Goal: Task Accomplishment & Management: Manage account settings

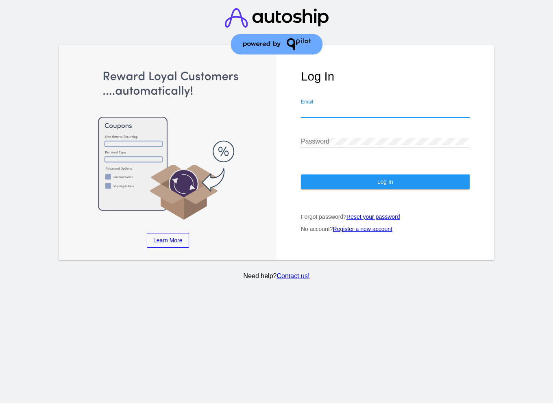
type input "[EMAIL_ADDRESS][DOMAIN_NAME]"
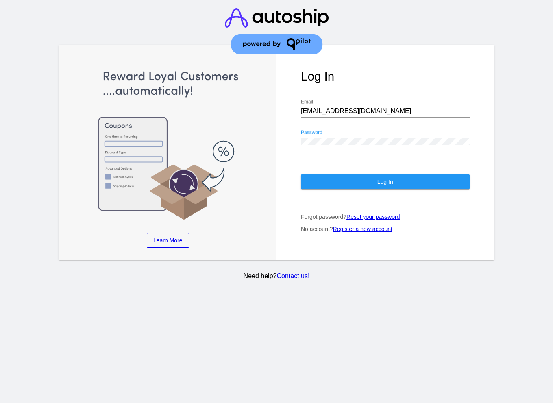
click at [364, 181] on button "Log In" at bounding box center [385, 181] width 169 height 15
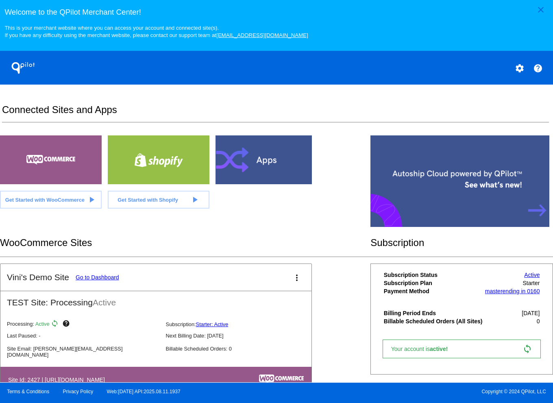
scroll to position [28, 0]
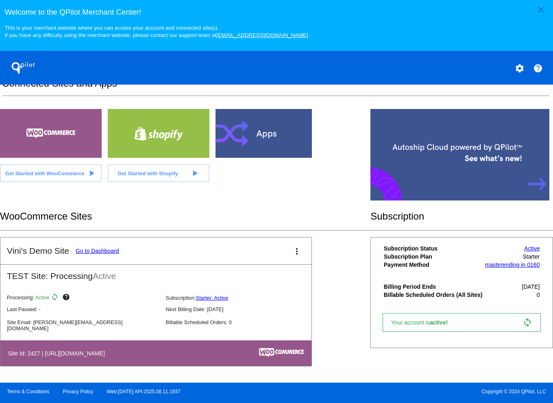
click at [117, 256] on mat-card-title "Vini's Demo Site Go to Dashboard" at bounding box center [63, 251] width 112 height 10
click at [112, 249] on link "Go to Dashboard" at bounding box center [98, 251] width 44 height 7
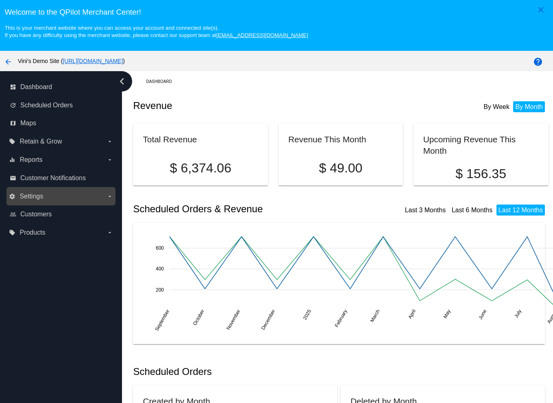
click at [94, 201] on label "settings Settings arrow_drop_down" at bounding box center [61, 196] width 104 height 13
click at [0, 0] on input "settings Settings arrow_drop_down" at bounding box center [0, 0] width 0 height 0
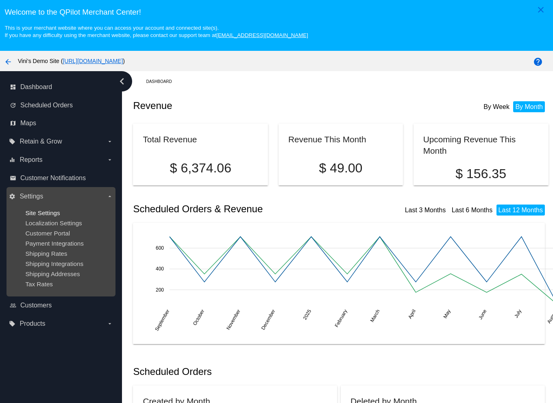
click at [52, 215] on span "Site Settings" at bounding box center [42, 212] width 35 height 7
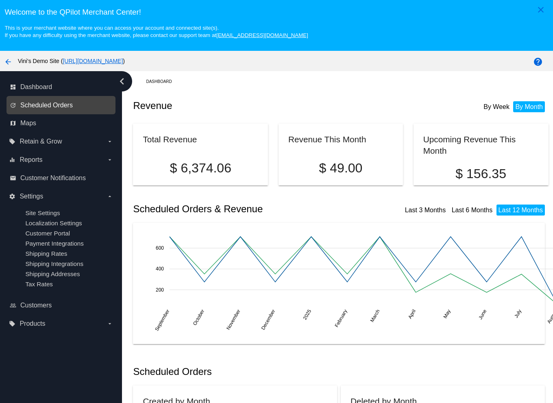
click at [70, 105] on span "Scheduled Orders" at bounding box center [46, 105] width 52 height 7
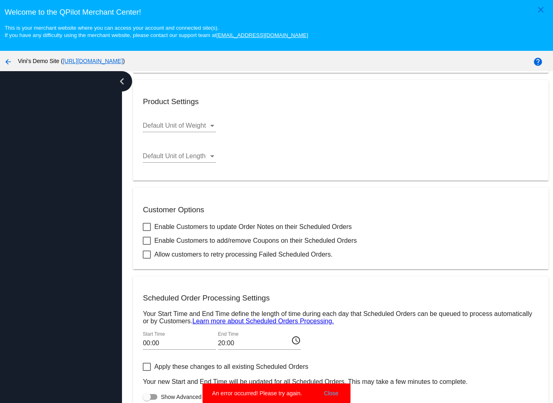
scroll to position [51, 0]
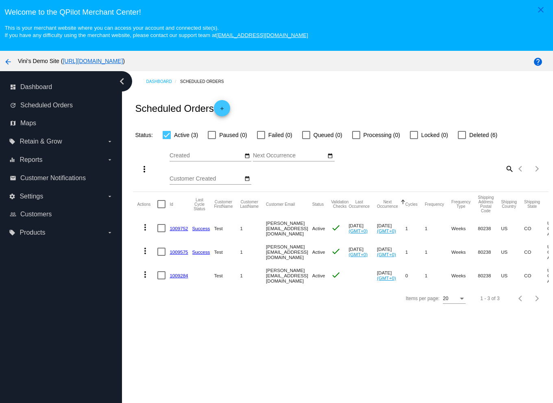
click at [123, 61] on link "[URL][DOMAIN_NAME]" at bounding box center [93, 61] width 60 height 7
click at [303, 334] on div "Dashboard Scheduled Orders Scheduled Orders add Status: Active (3) Paused (0) F…" at bounding box center [337, 252] width 431 height 362
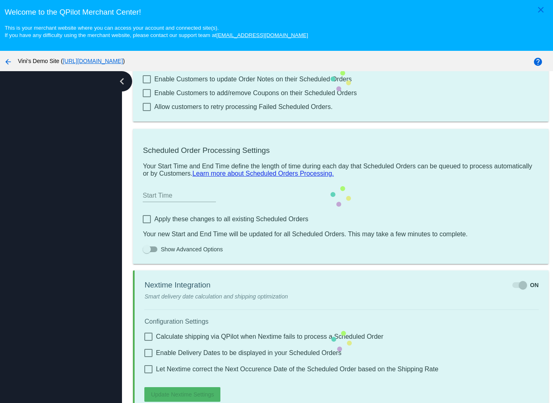
scroll to position [51, 0]
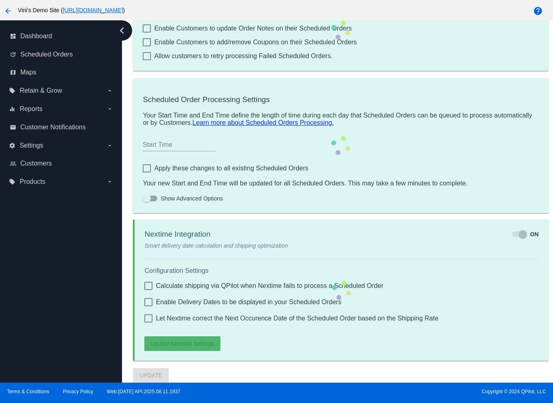
type input "00:00"
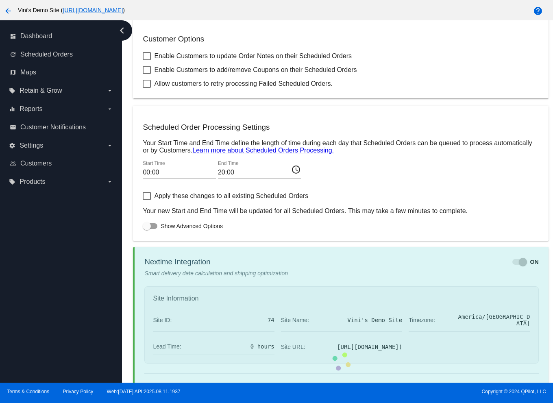
checkbox input "true"
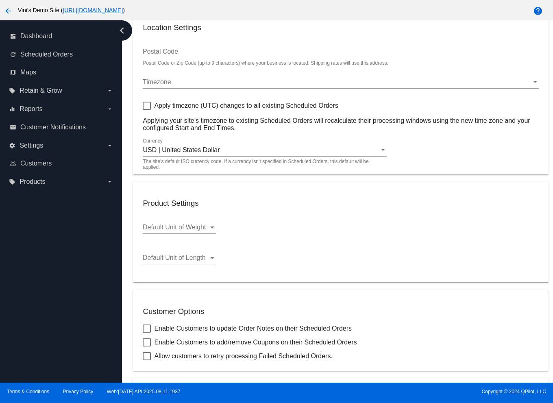
scroll to position [0, 0]
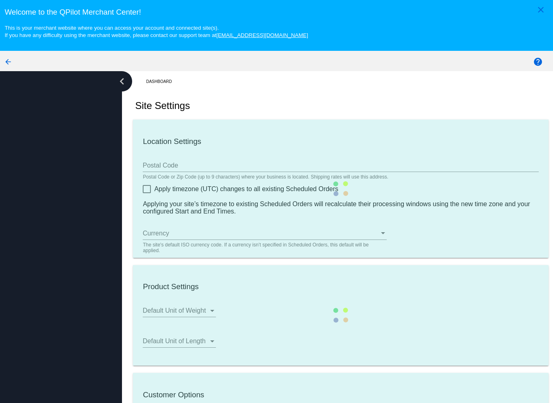
type input "00:00"
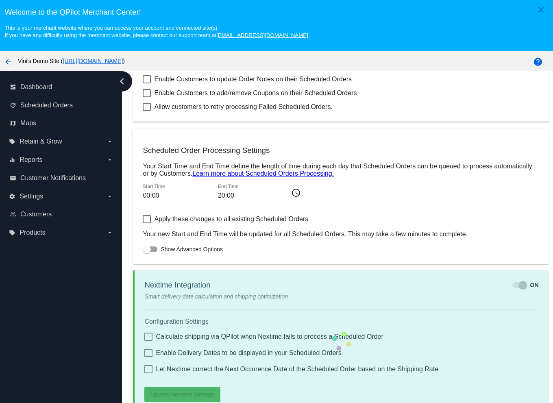
scroll to position [51, 0]
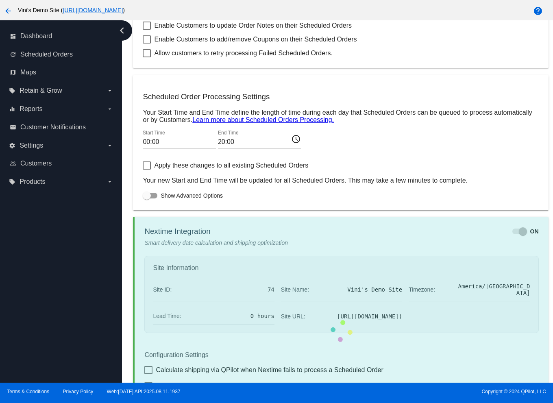
checkbox input "true"
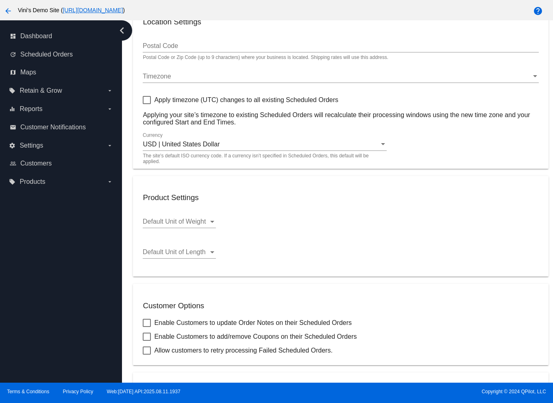
scroll to position [0, 0]
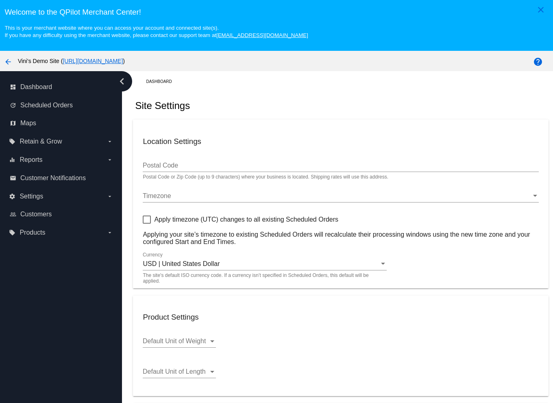
click at [481, 2] on div "Welcome to the QPilot Merchant Center! This is your merchant website where you …" at bounding box center [276, 19] width 553 height 39
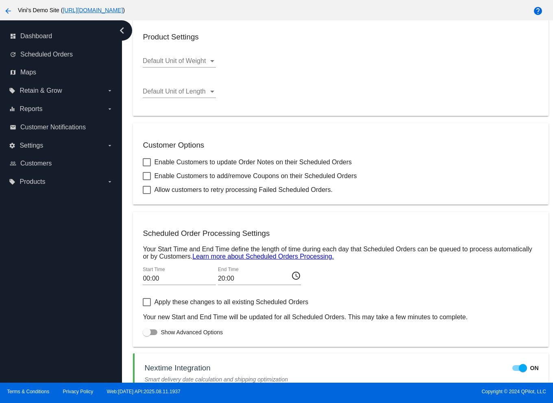
scroll to position [449, 0]
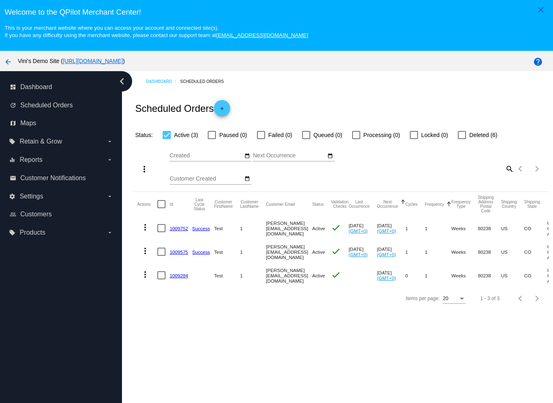
click at [450, 176] on div "more_vert Aug Jan Feb Mar Apr 1" at bounding box center [340, 166] width 415 height 52
click at [174, 275] on link "1009284" at bounding box center [179, 275] width 18 height 5
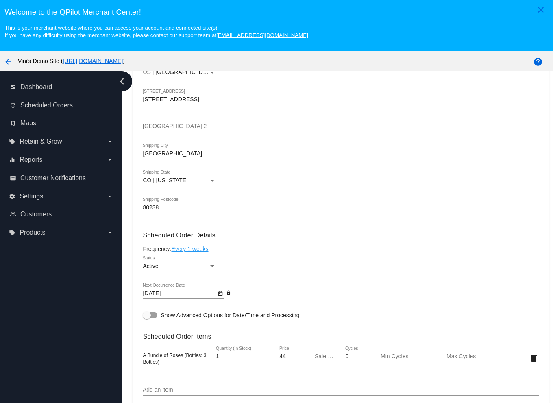
scroll to position [496, 0]
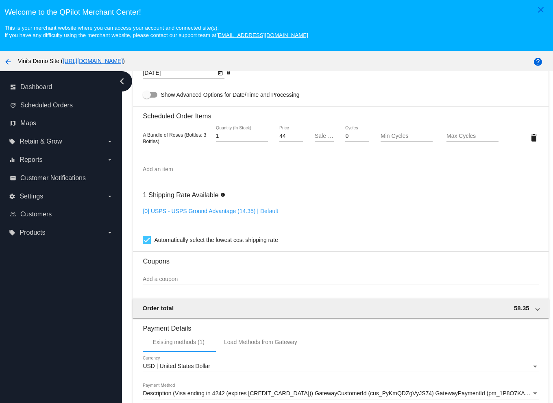
drag, startPoint x: 255, startPoint y: 213, endPoint x: 137, endPoint y: 210, distance: 118.0
click at [137, 210] on mat-card "Customer 7000231: Test 1 david@qpilot.cloud Customer Shipping Enter Shipping Ad…" at bounding box center [340, 118] width 415 height 813
click at [376, 218] on div "[0] USPS - USPS Ground Advantage (14.35) | Default" at bounding box center [341, 219] width 396 height 23
click at [215, 209] on link "[0] USPS - USPS Ground Advantage (14.35) | Default" at bounding box center [210, 211] width 135 height 7
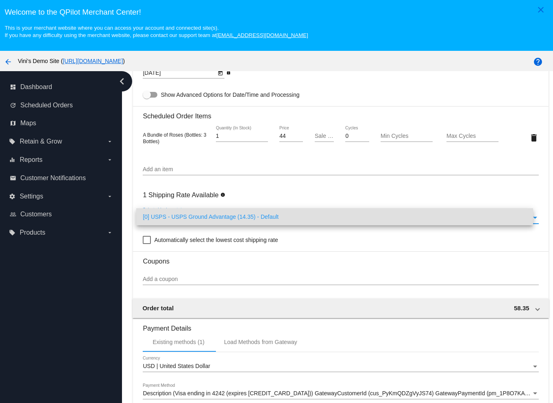
click at [258, 218] on span "[0] USPS - USPS Ground Advantage (14.35) - Default" at bounding box center [335, 216] width 384 height 17
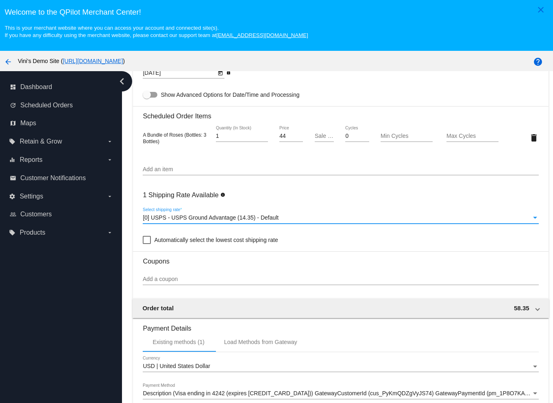
click at [340, 198] on div "1 Shipping Rate Available info [0] USPS - USPS Ground Advantage (14.35) - Defau…" at bounding box center [341, 215] width 396 height 59
click at [242, 240] on span "Automatically select the lowest cost shipping rate" at bounding box center [216, 240] width 124 height 10
click at [147, 244] on input "Automatically select the lowest cost shipping rate" at bounding box center [146, 244] width 0 height 0
checkbox input "true"
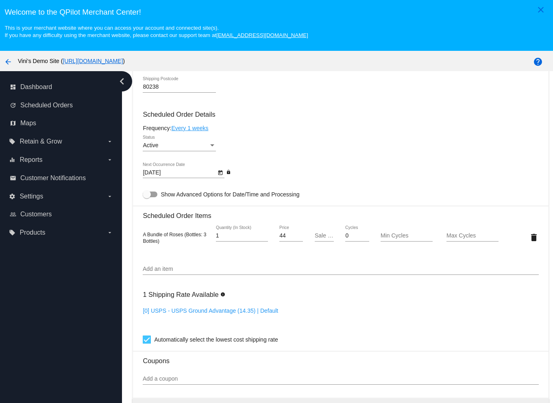
scroll to position [328, 0]
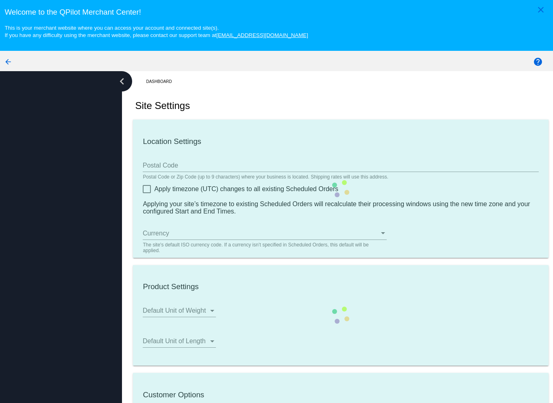
type input "00:00"
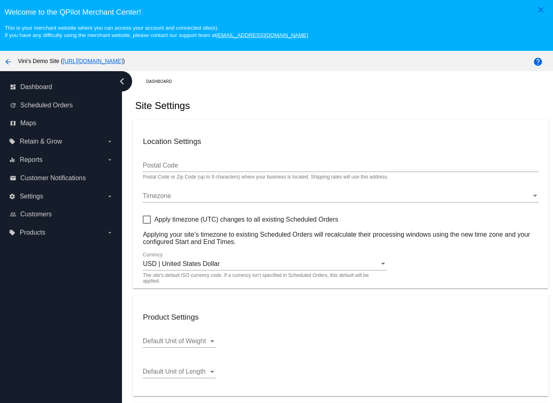
checkbox input "true"
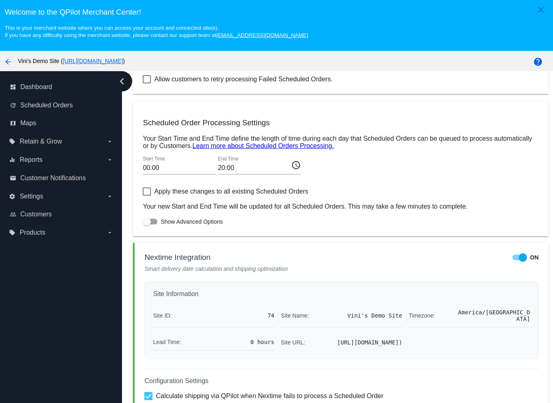
scroll to position [51, 0]
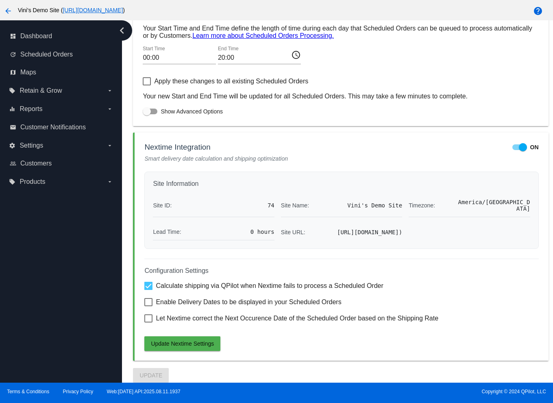
click at [519, 143] on div at bounding box center [523, 147] width 8 height 8
click at [516, 150] on input "ON" at bounding box center [516, 150] width 0 height 0
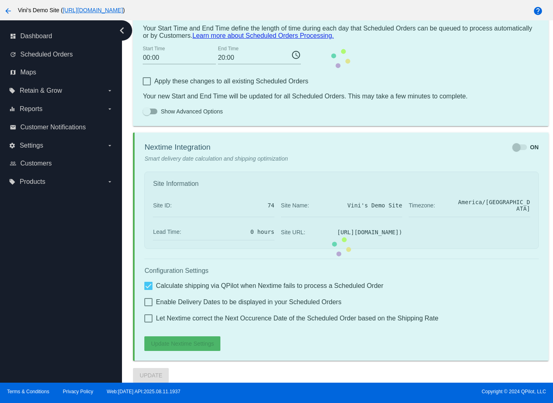
scroll to position [273, 0]
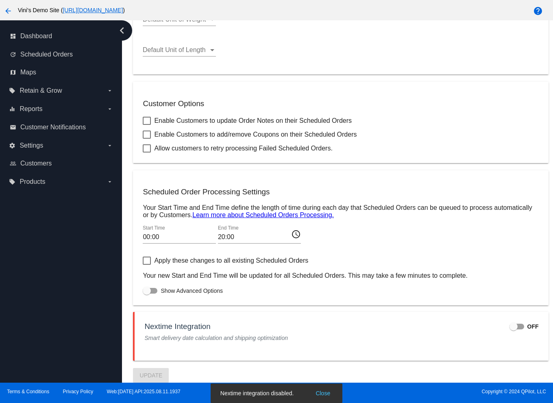
click at [510, 327] on div at bounding box center [517, 327] width 15 height 6
click at [513, 329] on input "OFF" at bounding box center [513, 329] width 0 height 0
checkbox input "true"
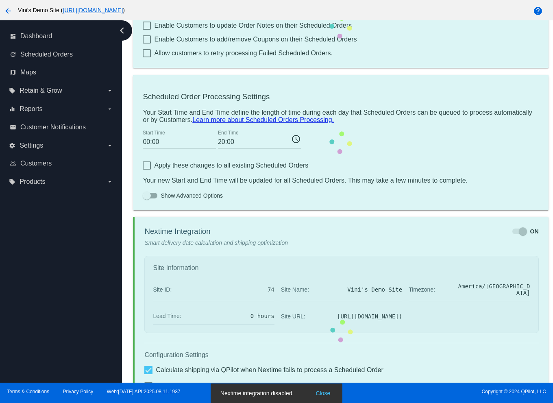
scroll to position [460, 0]
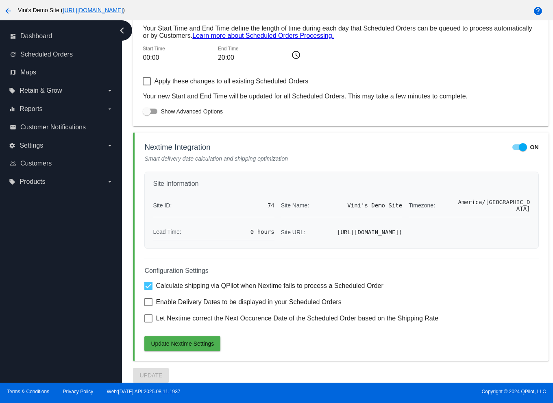
click at [206, 296] on div "Configuration Settings Calculate shipping via QPilot when Nextime fails to proc…" at bounding box center [341, 305] width 394 height 92
click at [203, 302] on span "Enable Delivery Dates to be displayed in your Scheduled Orders" at bounding box center [248, 302] width 185 height 10
click at [148, 306] on input "Enable Delivery Dates to be displayed in your Scheduled Orders" at bounding box center [148, 306] width 0 height 0
checkbox input "true"
click at [206, 316] on span "Let Nextime correct the Next Occurence Date of the Scheduled Order based on the…" at bounding box center [297, 319] width 283 height 10
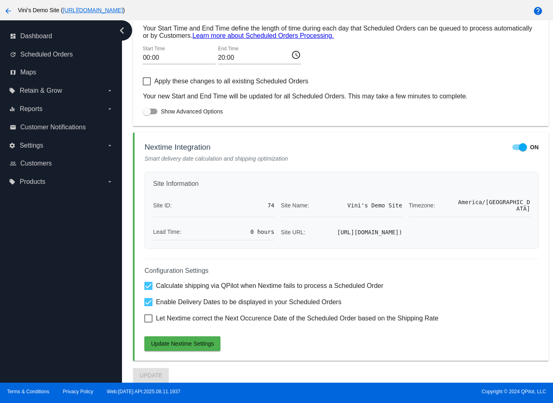
click at [148, 323] on input "Let Nextime correct the Next Occurence Date of the Scheduled Order based on the…" at bounding box center [148, 323] width 0 height 0
click at [207, 339] on button "Update Nextime Settings" at bounding box center [182, 343] width 76 height 15
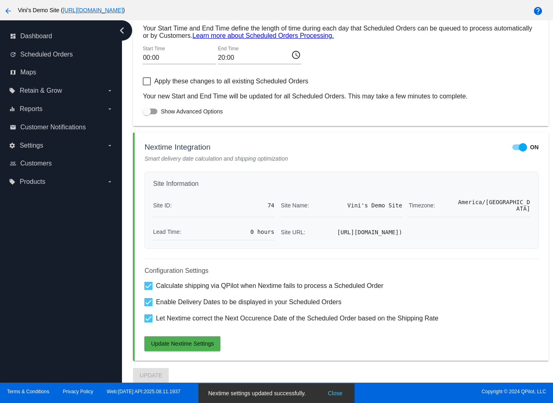
click at [196, 319] on span "Let Nextime correct the Next Occurence Date of the Scheduled Order based on the…" at bounding box center [297, 319] width 283 height 10
click at [148, 323] on input "Let Nextime correct the Next Occurence Date of the Scheduled Order based on the…" at bounding box center [148, 323] width 0 height 0
checkbox input "false"
drag, startPoint x: 211, startPoint y: 304, endPoint x: 217, endPoint y: 302, distance: 6.0
click at [211, 304] on span "Enable Delivery Dates to be displayed in your Scheduled Orders" at bounding box center [248, 302] width 185 height 10
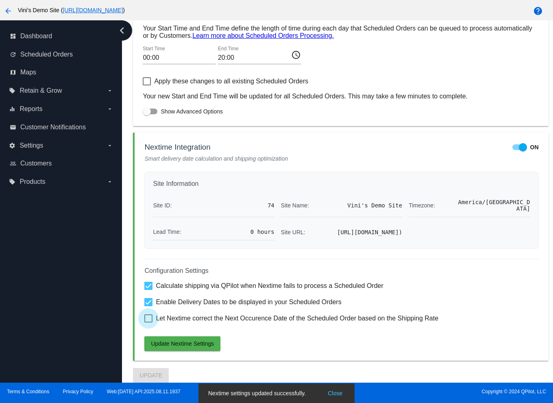
click at [148, 306] on input "Enable Delivery Dates to be displayed in your Scheduled Orders" at bounding box center [148, 306] width 0 height 0
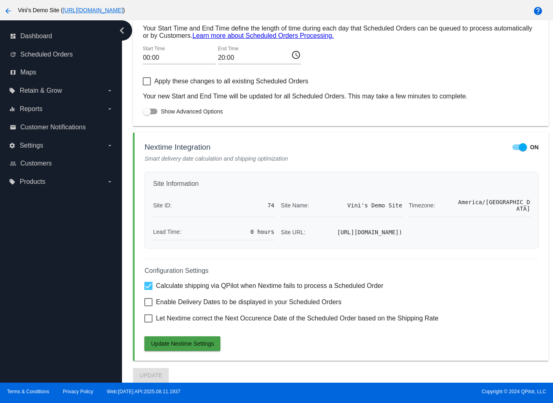
click at [214, 344] on span "Update Nextime Settings" at bounding box center [182, 343] width 63 height 7
drag, startPoint x: 150, startPoint y: 142, endPoint x: 397, endPoint y: 341, distance: 316.4
click at [394, 341] on mat-card "Nextime Integration ON Smart delivery date calculation and shipping optimizatio…" at bounding box center [340, 247] width 415 height 228
click at [470, 344] on div "Configuration Settings Calculate shipping via QPilot when Nextime fails to proc…" at bounding box center [341, 305] width 394 height 92
click at [199, 302] on span "Enable Delivery Dates to be displayed in your Scheduled Orders" at bounding box center [248, 302] width 185 height 10
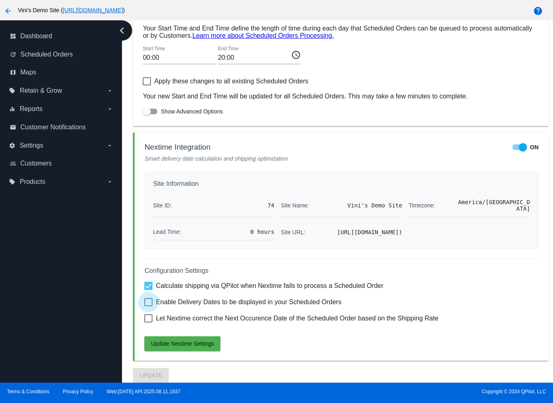
click at [148, 306] on input "Enable Delivery Dates to be displayed in your Scheduled Orders" at bounding box center [148, 306] width 0 height 0
checkbox input "true"
click at [193, 342] on span "Update Nextime Settings" at bounding box center [182, 343] width 63 height 7
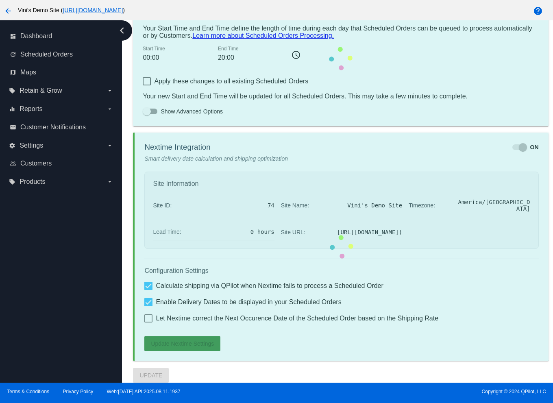
scroll to position [429, 0]
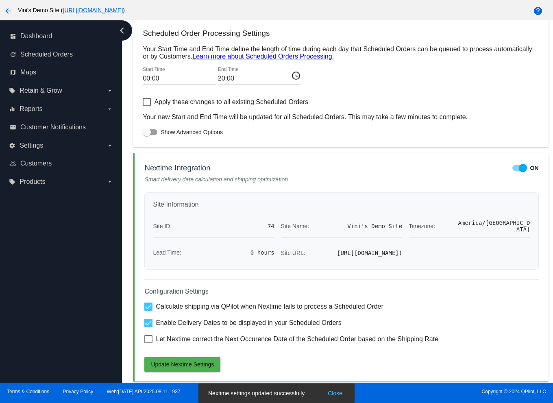
click at [251, 344] on span "Let Nextime correct the Next Occurence Date of the Scheduled Order based on the…" at bounding box center [297, 339] width 283 height 10
click at [148, 344] on input "Let Nextime correct the Next Occurence Date of the Scheduled Order based on the…" at bounding box center [148, 343] width 0 height 0
checkbox input "true"
click at [193, 370] on button "Update Nextime Settings" at bounding box center [182, 364] width 76 height 15
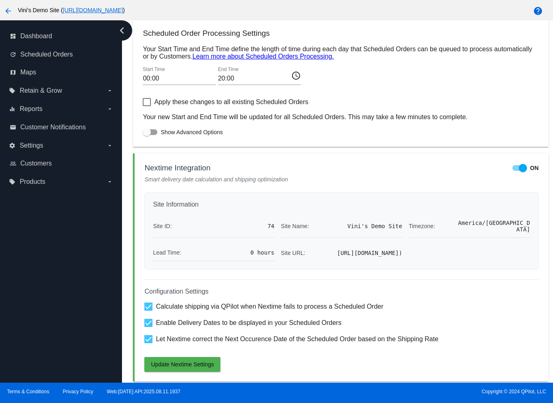
scroll to position [450, 0]
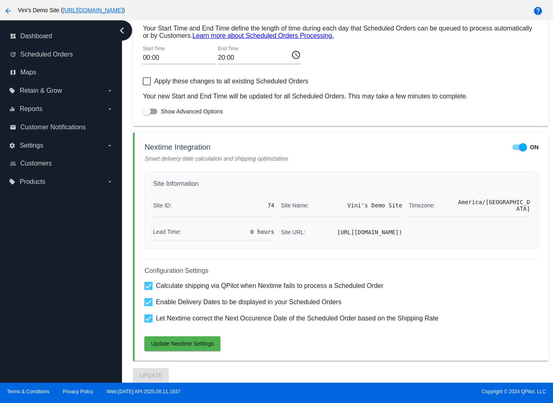
click at [217, 307] on span "Enable Delivery Dates to be displayed in your Scheduled Orders" at bounding box center [248, 302] width 185 height 10
click at [148, 307] on input "Enable Delivery Dates to be displayed in your Scheduled Orders" at bounding box center [148, 306] width 0 height 0
checkbox input "false"
click at [214, 322] on div "Configuration Settings Calculate shipping via QPilot when Nextime fails to proc…" at bounding box center [341, 305] width 394 height 92
drag, startPoint x: 214, startPoint y: 324, endPoint x: 214, endPoint y: 330, distance: 6.1
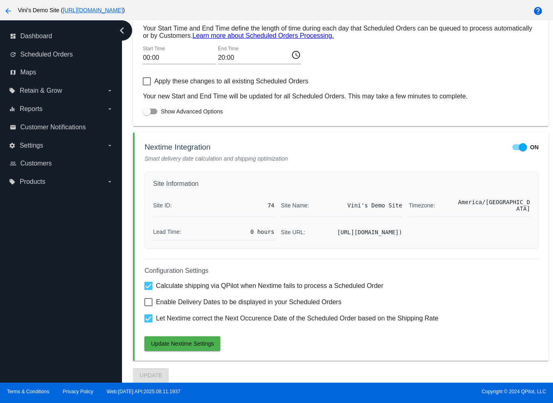
click at [214, 323] on span "Let Nextime correct the Next Occurence Date of the Scheduled Order based on the…" at bounding box center [297, 319] width 283 height 10
click at [148, 323] on input "Let Nextime correct the Next Occurence Date of the Scheduled Order based on the…" at bounding box center [148, 323] width 0 height 0
checkbox input "false"
click at [198, 347] on span "Update Nextime Settings" at bounding box center [182, 343] width 63 height 7
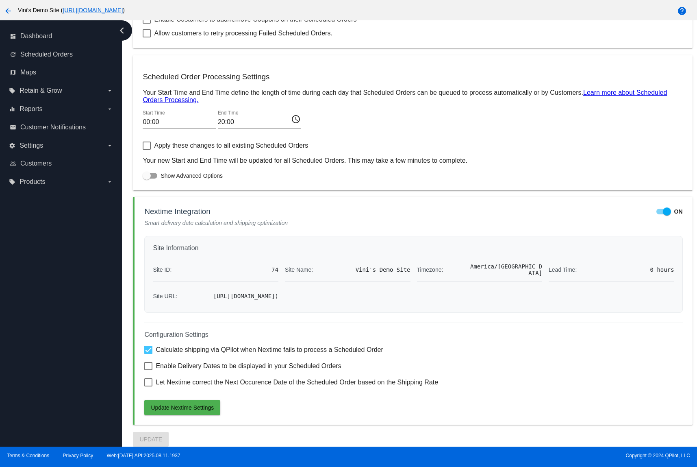
scroll to position [389, 0]
click at [205, 364] on span "Enable Delivery Dates to be displayed in your Scheduled Orders" at bounding box center [248, 366] width 185 height 10
click at [148, 370] on input "Enable Delivery Dates to be displayed in your Scheduled Orders" at bounding box center [148, 370] width 0 height 0
checkbox input "true"
click at [205, 383] on span "Let Nextime correct the Next Occurence Date of the Scheduled Order based on the…" at bounding box center [297, 382] width 283 height 10
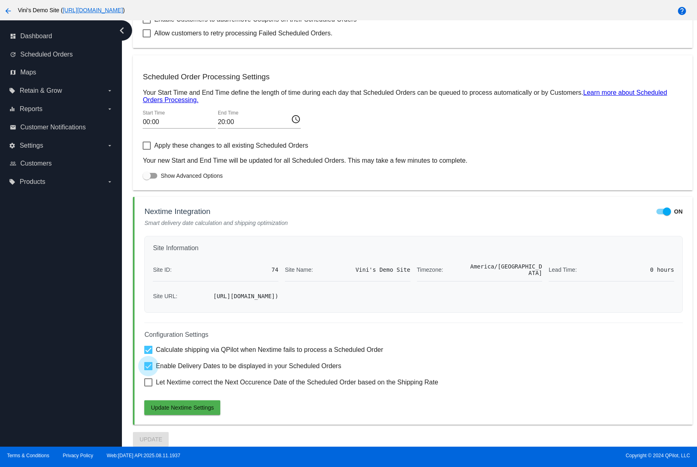
click at [148, 386] on input "Let Nextime correct the Next Occurence Date of the Scheduled Order based on the…" at bounding box center [148, 386] width 0 height 0
click at [202, 399] on div "Configuration Settings Calculate shipping via QPilot when Nextime fails to proc…" at bounding box center [413, 369] width 538 height 92
click at [202, 403] on button "Update Nextime Settings" at bounding box center [182, 407] width 76 height 15
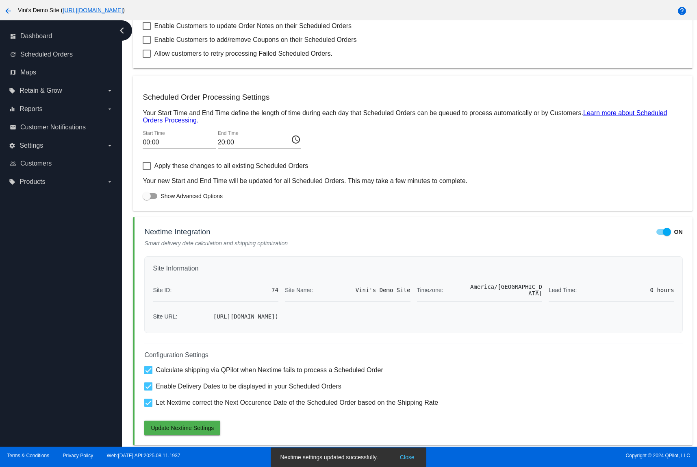
click at [229, 403] on span "Let Nextime correct the Next Occurence Date of the Scheduled Order based on the…" at bounding box center [297, 403] width 283 height 10
click at [148, 403] on input "Let Nextime correct the Next Occurence Date of the Scheduled Order based on the…" at bounding box center [148, 407] width 0 height 0
checkbox input "false"
click at [195, 403] on mat-card "Nextime Integration ON Smart delivery date calculation and shipping optimizatio…" at bounding box center [413, 331] width 560 height 228
click at [200, 403] on button "Update Nextime Settings" at bounding box center [182, 428] width 76 height 15
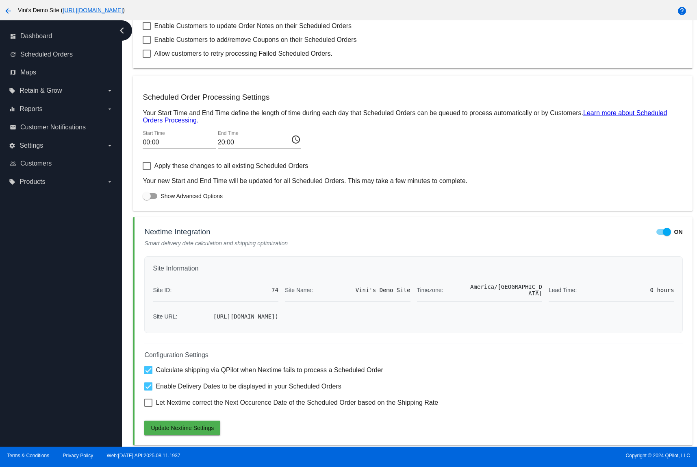
click at [123, 12] on link "[URL][DOMAIN_NAME]" at bounding box center [93, 10] width 60 height 7
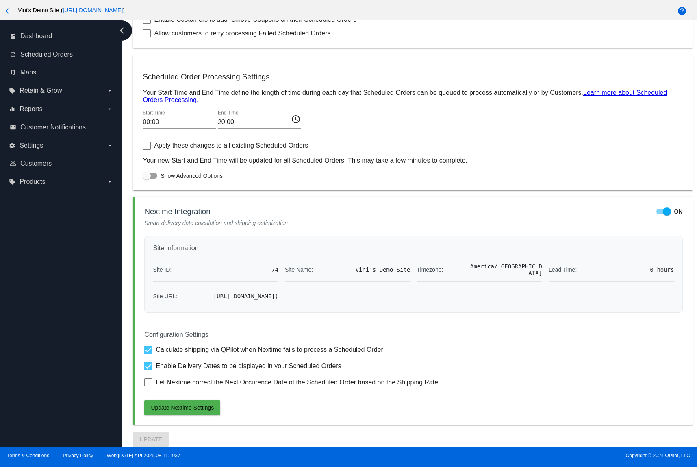
drag, startPoint x: 346, startPoint y: 365, endPoint x: 156, endPoint y: 270, distance: 212.3
click at [157, 367] on div "Enable Delivery Dates to be displayed in your Scheduled Orders" at bounding box center [413, 366] width 538 height 10
drag, startPoint x: 167, startPoint y: 381, endPoint x: 390, endPoint y: 416, distance: 226.4
click at [390, 403] on mat-card "Nextime Integration ON Smart delivery date calculation and shipping optimizatio…" at bounding box center [413, 311] width 560 height 228
click at [98, 394] on div "dashboard Dashboard update Scheduled Orders map Maps local_offer Retain & Grow …" at bounding box center [61, 233] width 122 height 426
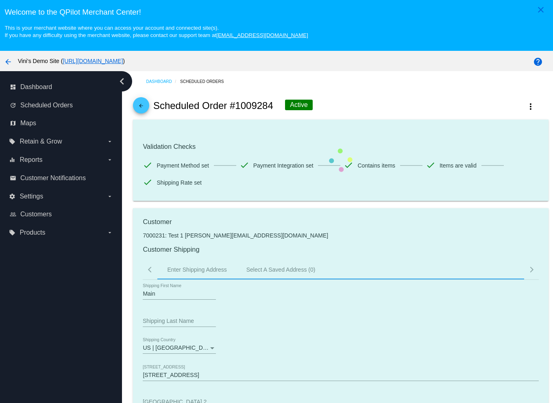
radio input "true"
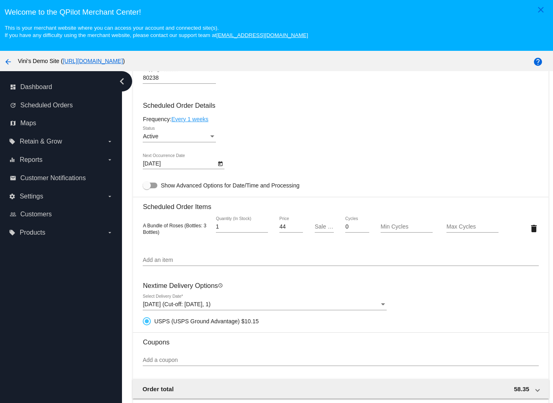
scroll to position [424, 0]
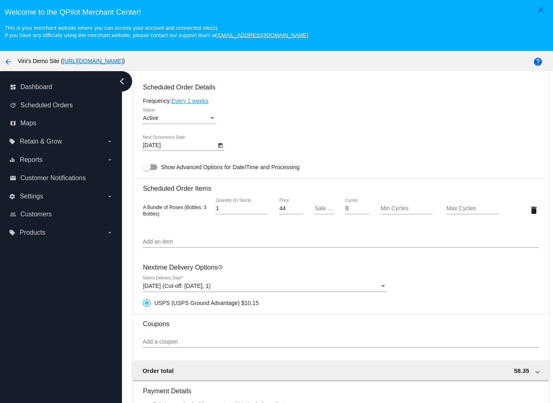
click at [193, 277] on div "Aug 24, 2025 (Cut-off: Dec 31, 1) Select Delivery Date *" at bounding box center [265, 284] width 244 height 16
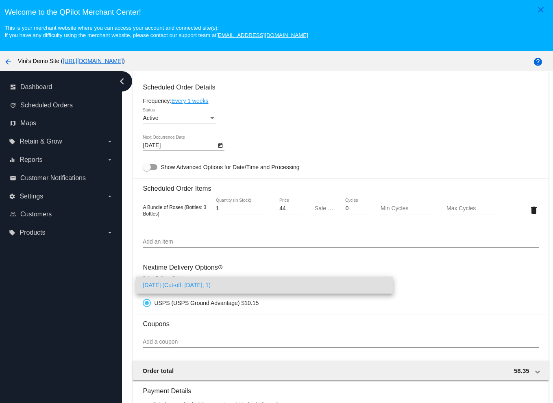
click at [433, 287] on div at bounding box center [276, 201] width 553 height 403
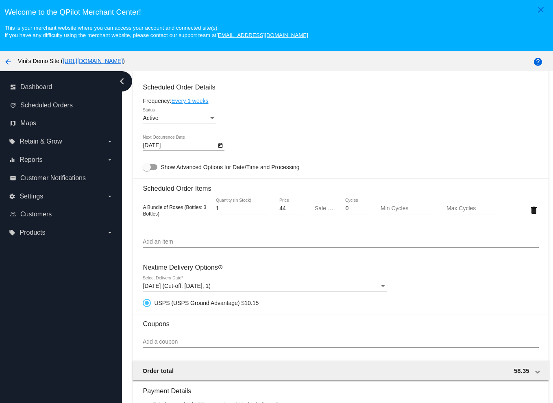
scroll to position [575, 0]
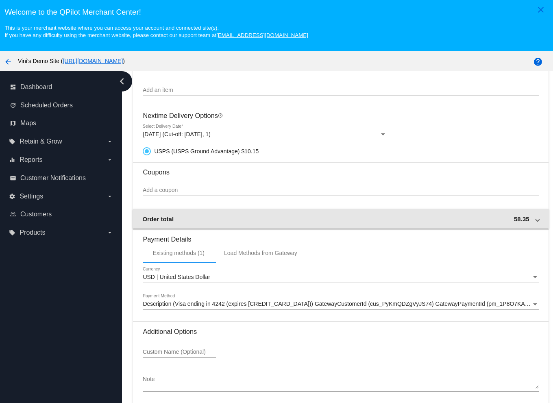
click at [536, 220] on span at bounding box center [537, 219] width 3 height 7
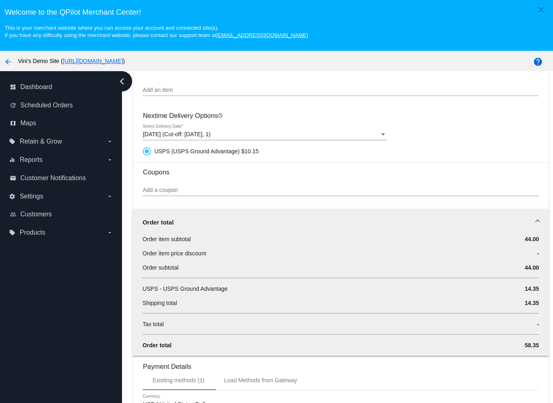
scroll to position [592, 0]
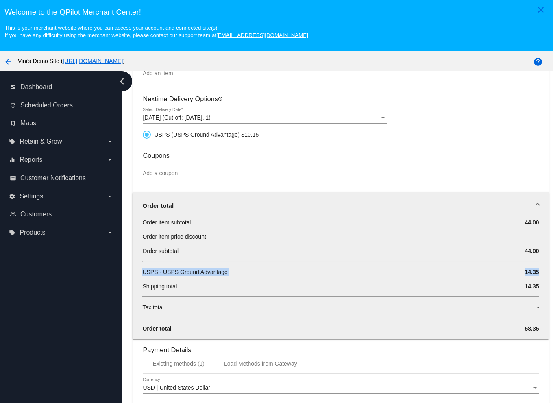
drag, startPoint x: 138, startPoint y: 273, endPoint x: 519, endPoint y: 278, distance: 381.5
click at [519, 278] on div "Order item subtotal 44.00 Order item price discount - Order subtotal 44.00 USPS…" at bounding box center [341, 278] width 416 height 121
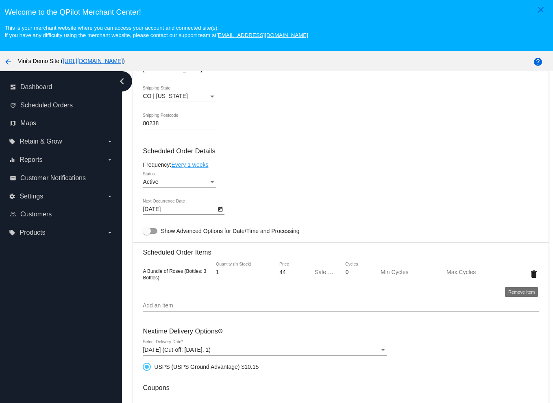
scroll to position [467, 0]
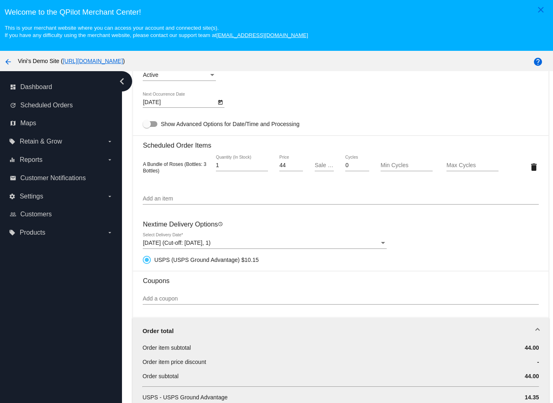
click at [523, 328] on div "Order total" at bounding box center [338, 330] width 393 height 7
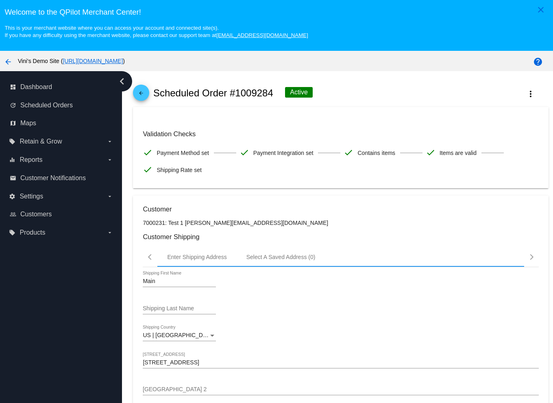
scroll to position [0, 0]
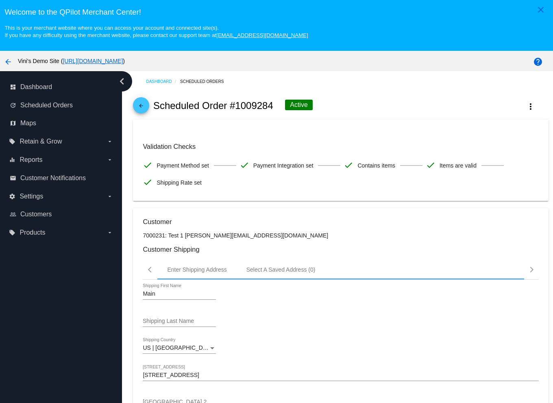
click at [156, 102] on h2 "Scheduled Order #1009284" at bounding box center [213, 105] width 120 height 11
click at [153, 105] on div "arrow_back Scheduled Order #1009284 Active more_vert" at bounding box center [340, 106] width 415 height 28
click at [146, 108] on link "arrow_back" at bounding box center [141, 105] width 16 height 16
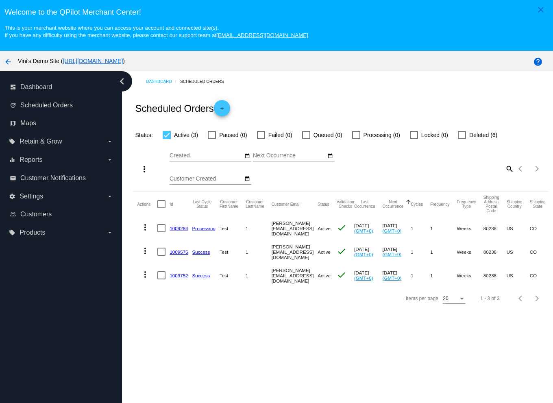
scroll to position [0, 162]
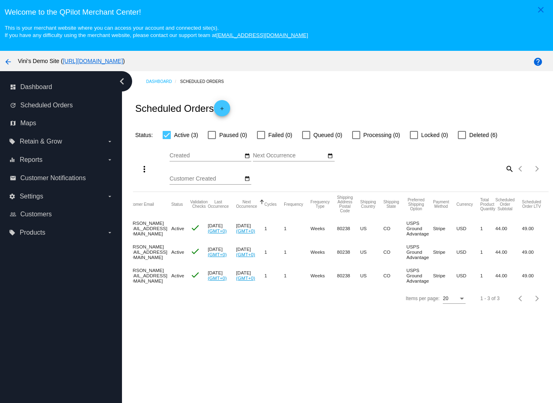
drag, startPoint x: 517, startPoint y: 256, endPoint x: 542, endPoint y: 307, distance: 56.2
click at [542, 307] on app-dashboard-scheduled-orders "Scheduled Orders add Status: Active (3) Paused (0) Failed (0) Queued (0) Proces…" at bounding box center [340, 201] width 415 height 218
click at [391, 319] on div "Dashboard Scheduled Orders Scheduled Orders add Status: Active (3) Paused (0) F…" at bounding box center [337, 252] width 431 height 362
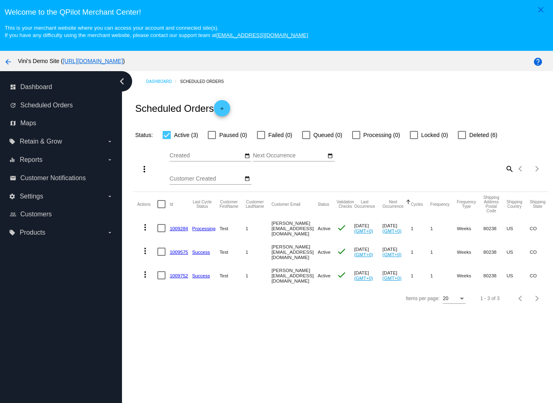
click at [185, 273] on link "1009752" at bounding box center [179, 275] width 18 height 5
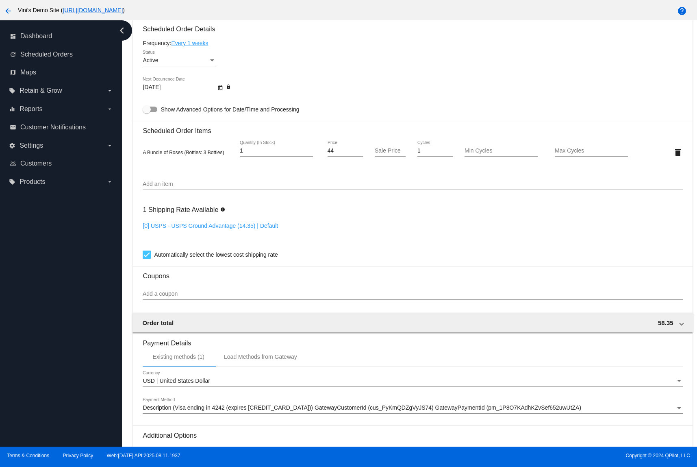
scroll to position [471, 0]
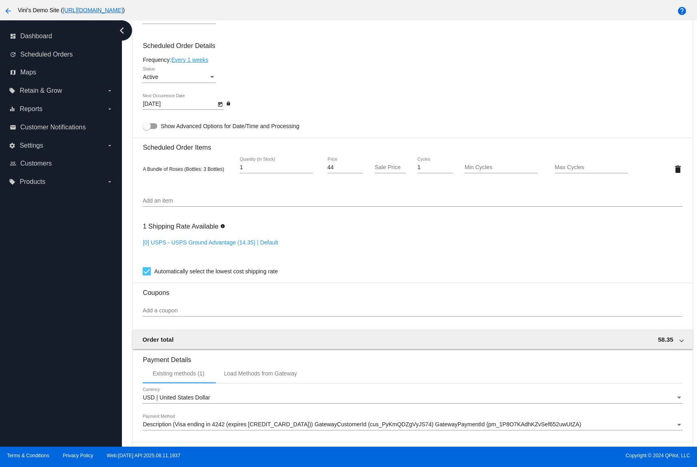
click at [215, 239] on link "[0] USPS - USPS Ground Advantage (14.35) | Default" at bounding box center [210, 242] width 135 height 7
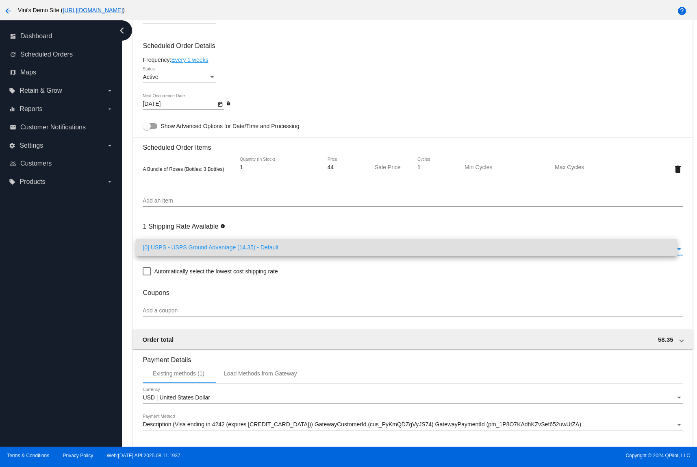
click at [383, 225] on div at bounding box center [348, 233] width 697 height 467
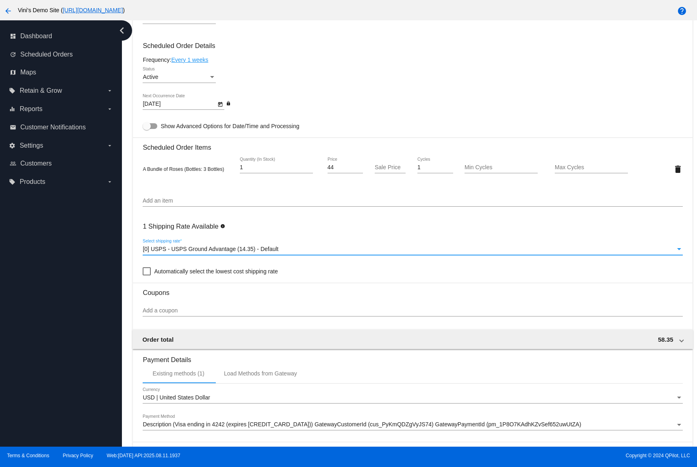
click at [243, 246] on span "[0] USPS - USPS Ground Advantage (14.35) - Default" at bounding box center [211, 249] width 136 height 7
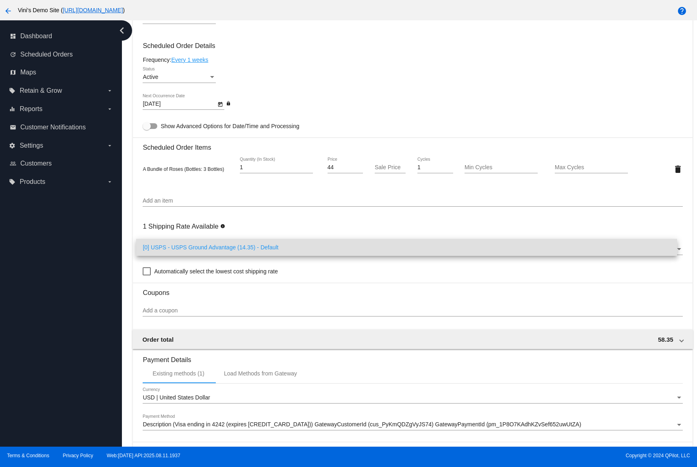
click at [292, 233] on div at bounding box center [348, 233] width 697 height 467
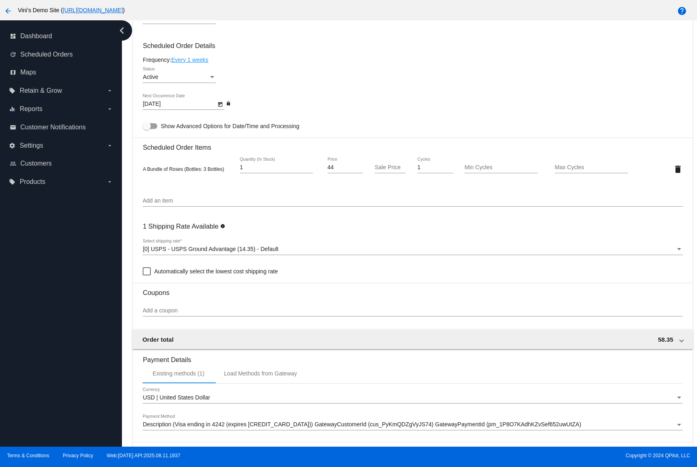
click at [239, 248] on span "[0] USPS - USPS Ground Advantage (14.35) - Default" at bounding box center [211, 249] width 136 height 7
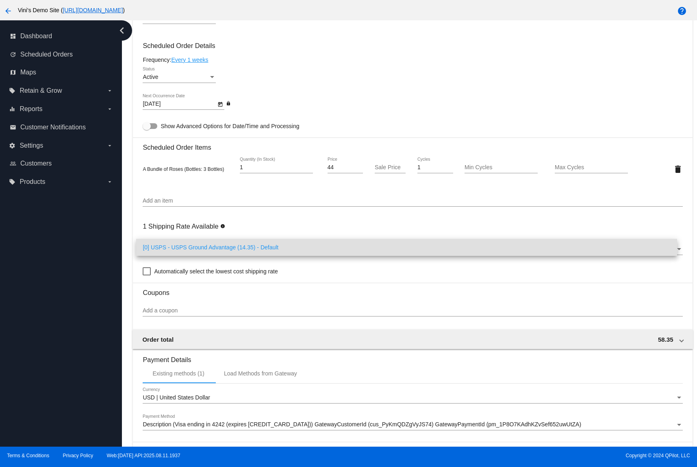
click at [302, 227] on div at bounding box center [348, 233] width 697 height 467
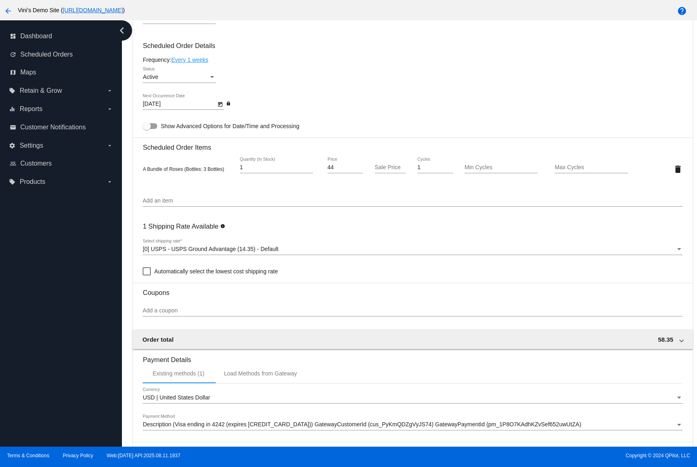
click at [268, 241] on div "[0] USPS - USPS Ground Advantage (14.35) - Default Select shipping rate *" at bounding box center [413, 247] width 540 height 16
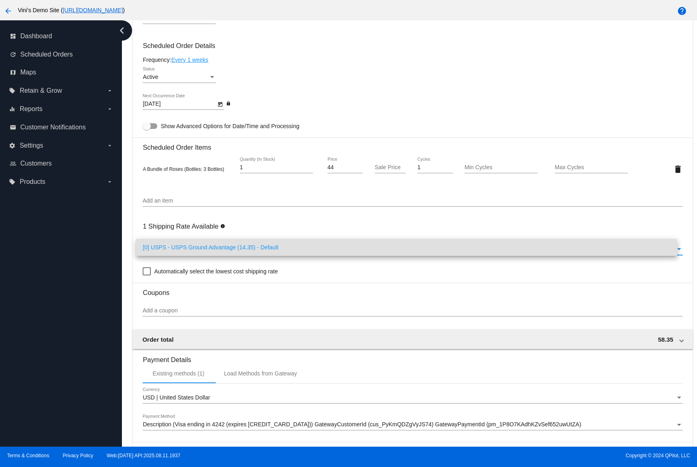
click at [274, 225] on div at bounding box center [348, 233] width 697 height 467
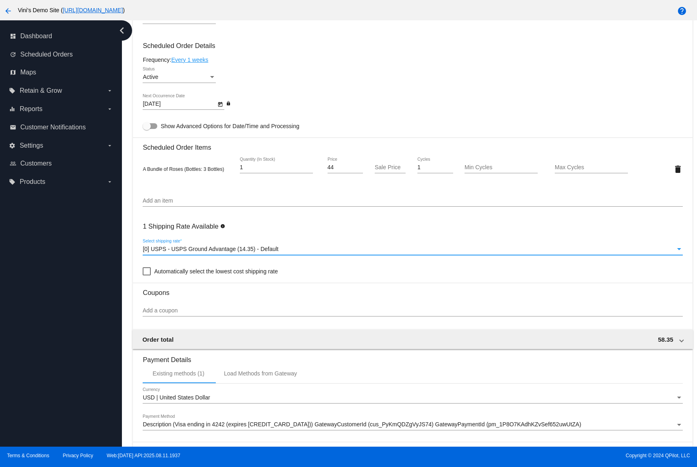
click at [227, 249] on span "[0] USPS - USPS Ground Advantage (14.35) - Default" at bounding box center [211, 249] width 136 height 7
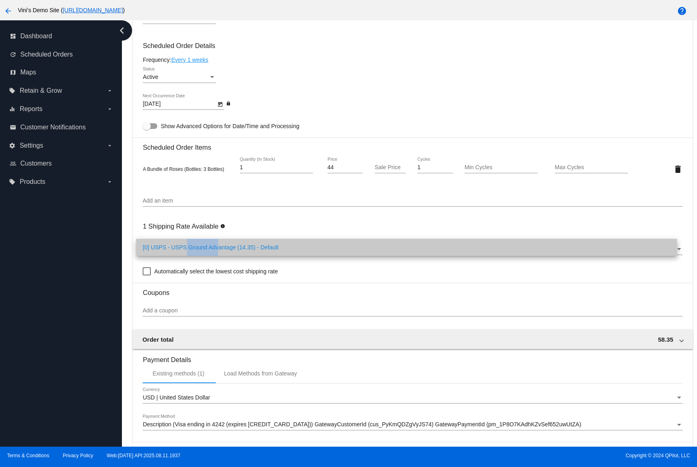
drag, startPoint x: 169, startPoint y: 250, endPoint x: 137, endPoint y: 248, distance: 31.8
click at [137, 248] on mat-option "[0] USPS - USPS Ground Advantage (14.35) - Default" at bounding box center [406, 247] width 541 height 17
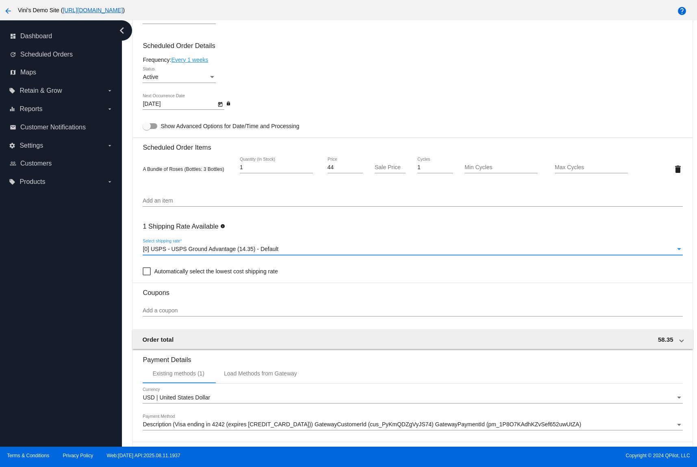
click at [182, 248] on span "[0] USPS - USPS Ground Advantage (14.35) - Default" at bounding box center [211, 249] width 136 height 7
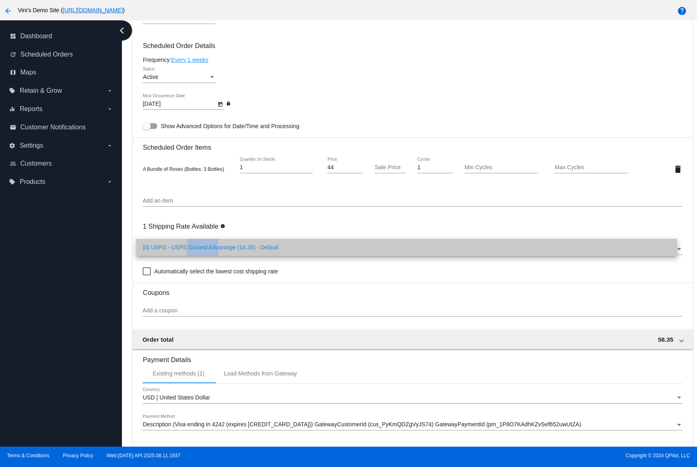
drag, startPoint x: 171, startPoint y: 249, endPoint x: 139, endPoint y: 249, distance: 32.5
click at [139, 249] on mat-option "[0] USPS - USPS Ground Advantage (14.35) - Default" at bounding box center [406, 247] width 541 height 17
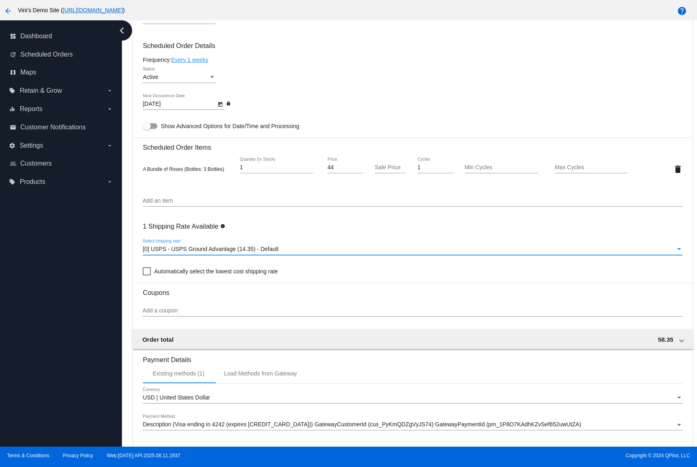
drag, startPoint x: 122, startPoint y: 256, endPoint x: 127, endPoint y: 256, distance: 4.5
click at [123, 256] on div "Dashboard Scheduled Orders arrow_back Scheduled Order #1009752 Active more_vert…" at bounding box center [409, 233] width 575 height 426
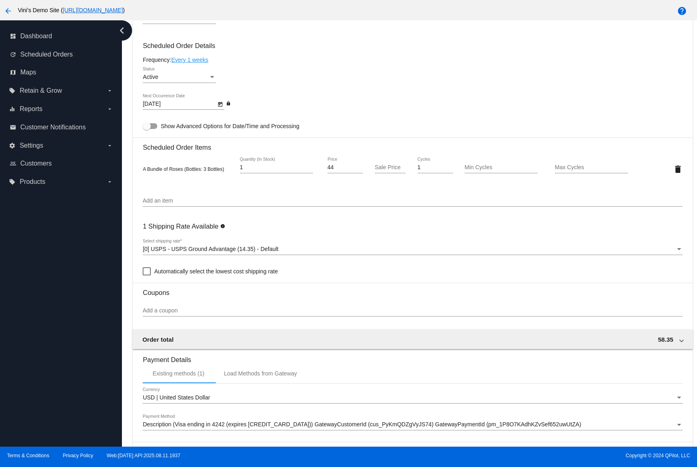
scroll to position [578, 0]
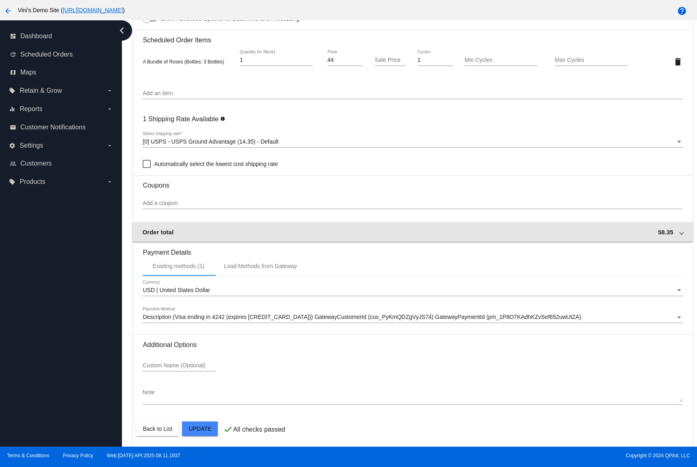
click at [553, 230] on span at bounding box center [681, 232] width 3 height 7
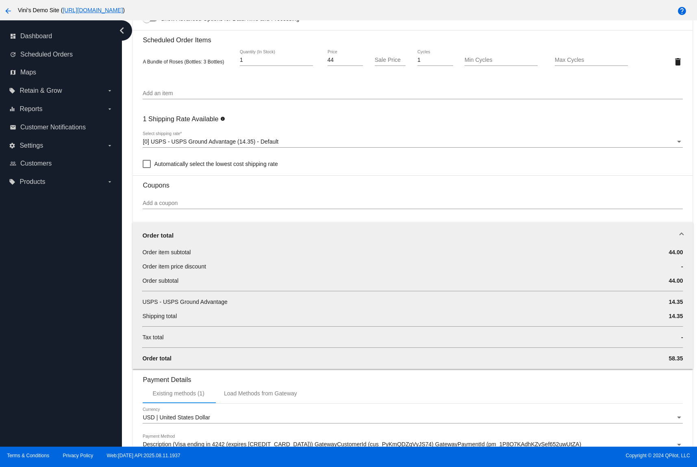
scroll to position [597, 0]
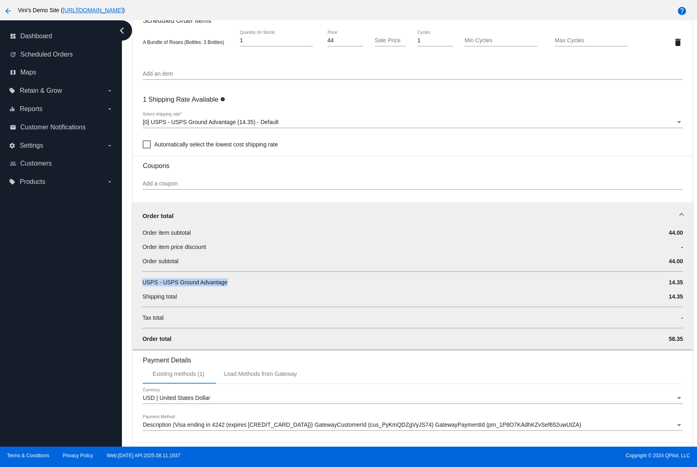
drag, startPoint x: 223, startPoint y: 281, endPoint x: 159, endPoint y: 273, distance: 63.9
click at [144, 278] on div "USPS - USPS Ground Advantage" at bounding box center [367, 282] width 451 height 8
drag, startPoint x: 159, startPoint y: 273, endPoint x: 153, endPoint y: 277, distance: 7.3
click at [159, 274] on div "Order item subtotal 44.00 Order item price discount - Order subtotal 44.00 USPS…" at bounding box center [413, 289] width 560 height 121
click at [144, 288] on div "USPS - USPS Ground Advantage 14.35" at bounding box center [412, 285] width 541 height 14
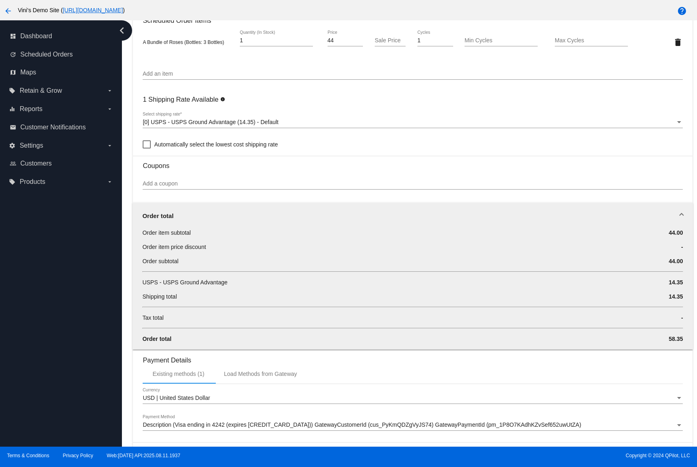
click at [152, 283] on span "USPS - USPS Ground Advantage" at bounding box center [184, 282] width 85 height 7
drag, startPoint x: 152, startPoint y: 283, endPoint x: 225, endPoint y: 282, distance: 73.2
click at [224, 282] on span "USPS - USPS Ground Advantage" at bounding box center [184, 282] width 85 height 7
click at [227, 282] on span "USPS - USPS Ground Advantage" at bounding box center [184, 282] width 85 height 7
click at [203, 110] on div "1 Shipping Rate Available info [0] USPS - USPS Ground Advantage (14.35) - Defau…" at bounding box center [413, 120] width 540 height 59
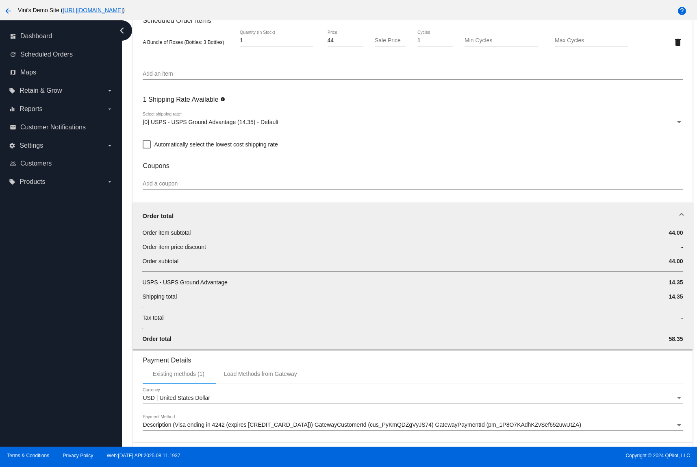
click at [203, 126] on div "[0] USPS - USPS Ground Advantage (14.35) - Default Select shipping rate *" at bounding box center [413, 123] width 540 height 23
click at [214, 119] on span "[0] USPS - USPS Ground Advantage (14.35) - Default" at bounding box center [211, 122] width 136 height 7
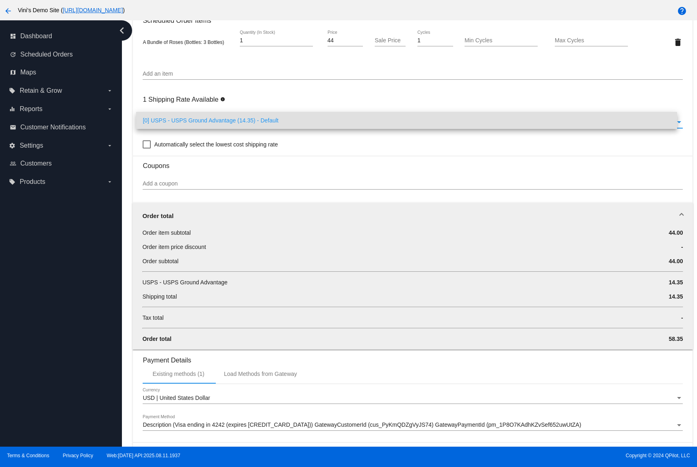
click at [367, 101] on div at bounding box center [348, 233] width 697 height 467
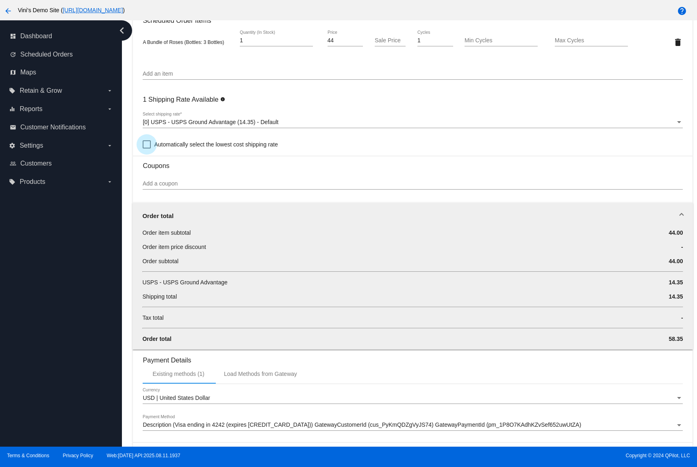
click at [174, 141] on span "Automatically select the lowest cost shipping rate" at bounding box center [216, 144] width 124 height 10
click at [147, 148] on input "Automatically select the lowest cost shipping rate" at bounding box center [146, 148] width 0 height 0
checkbox input "true"
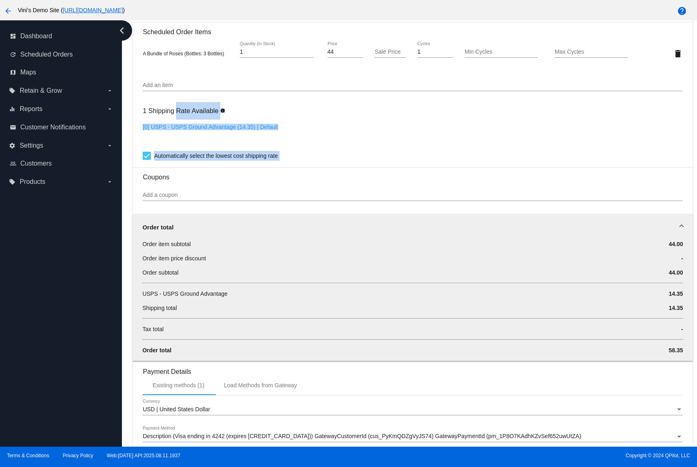
drag, startPoint x: 271, startPoint y: 142, endPoint x: 171, endPoint y: 109, distance: 105.1
click at [134, 107] on mat-card "Customer 7000231: Test 1 david@qpilot.cloud Customer Shipping Enter Shipping Ad…" at bounding box center [413, 98] width 560 height 941
click at [416, 107] on div "1 Shipping Rate Available info [0] USPS - USPS Ground Advantage (14.35) | Defau…" at bounding box center [413, 131] width 540 height 59
drag, startPoint x: 313, startPoint y: 161, endPoint x: 150, endPoint y: 109, distance: 171.1
click at [150, 109] on mat-card-content "Customer 7000231: Test 1 david@qpilot.cloud Customer Shipping Enter Shipping Ad…" at bounding box center [413, 85] width 540 height 894
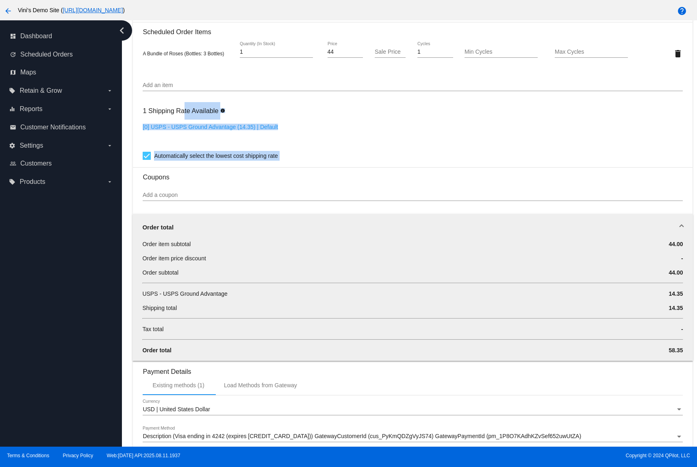
click at [454, 157] on div "Automatically select the lowest cost shipping rate" at bounding box center [413, 156] width 540 height 10
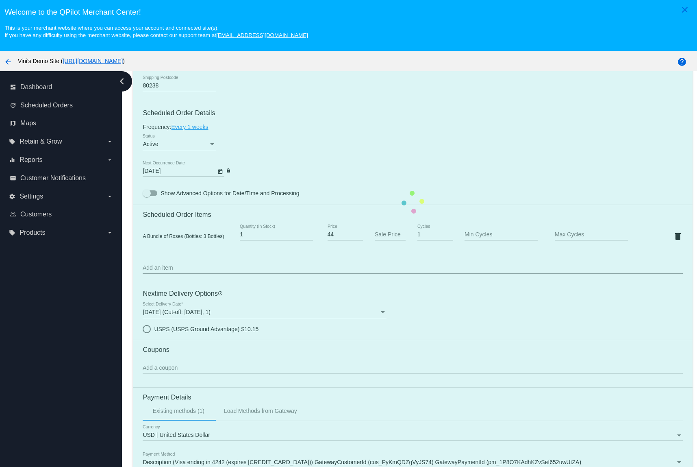
scroll to position [549, 0]
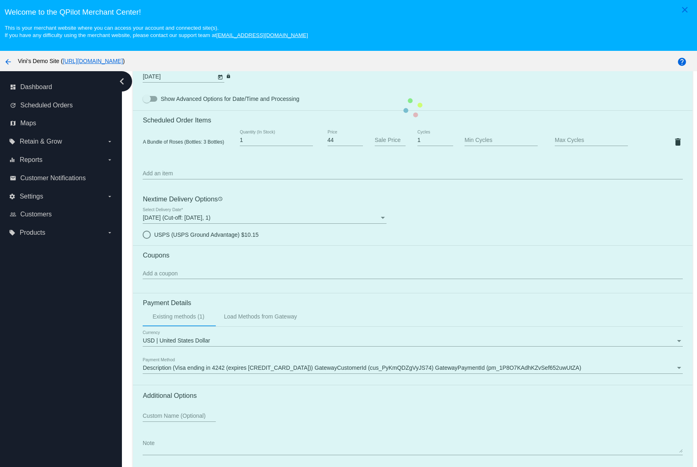
radio input "true"
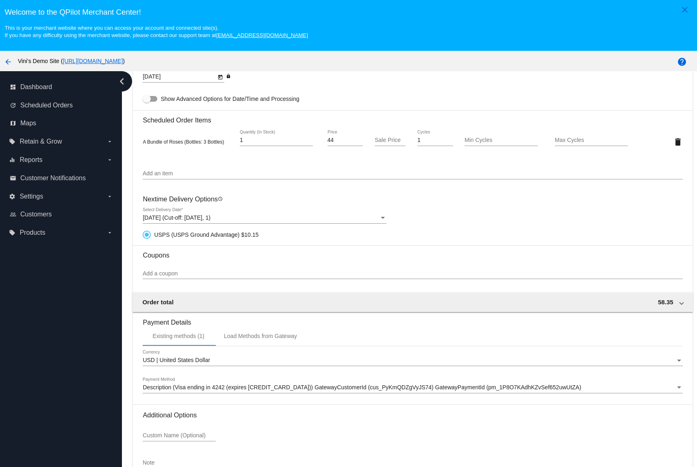
click at [210, 218] on span "[DATE] (Cut-off: [DATE], 1)" at bounding box center [177, 217] width 68 height 7
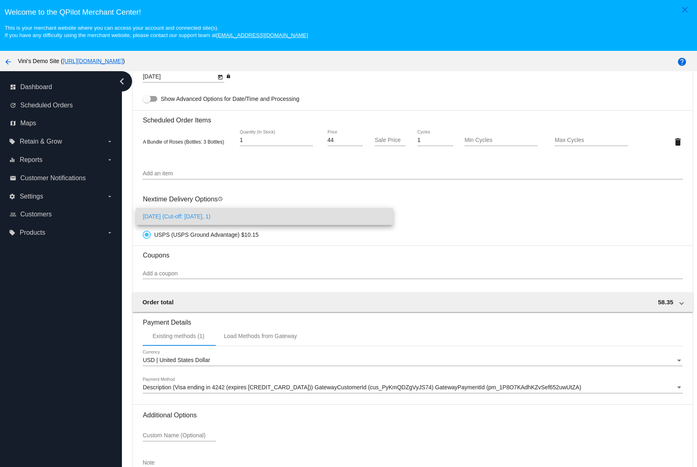
click at [445, 194] on div at bounding box center [348, 233] width 697 height 467
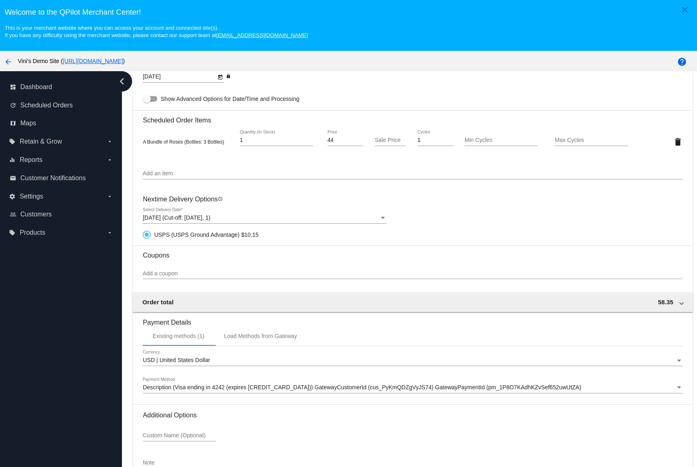
click at [210, 217] on span "[DATE] (Cut-off: [DATE], 1)" at bounding box center [177, 217] width 68 height 7
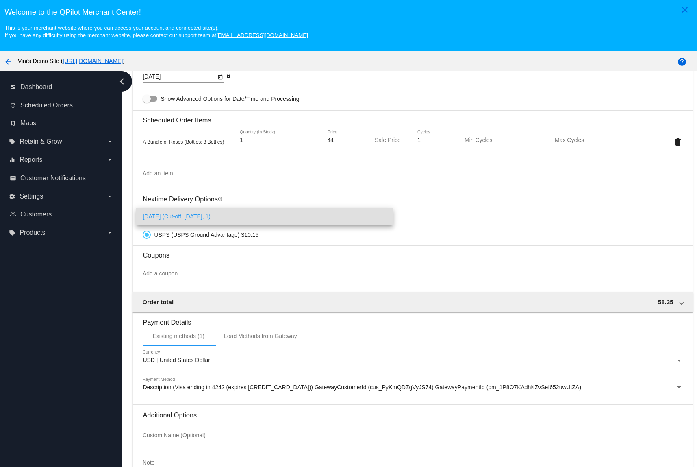
click at [440, 258] on div at bounding box center [348, 233] width 697 height 467
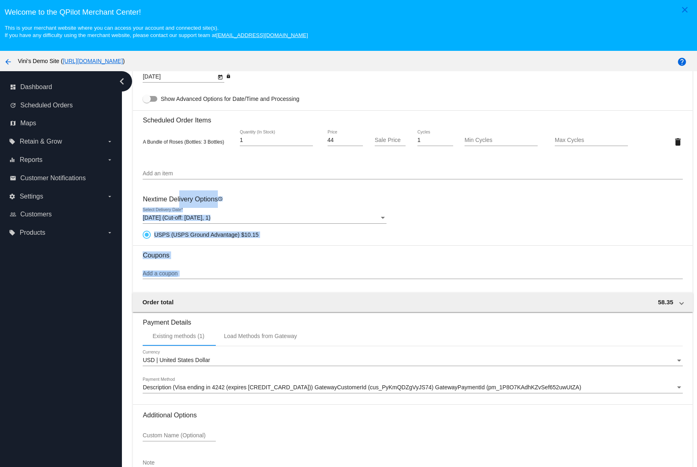
drag, startPoint x: 140, startPoint y: 192, endPoint x: 424, endPoint y: 271, distance: 294.6
click at [400, 278] on mat-card "Customer 7000231: Test 1 [PERSON_NAME][EMAIL_ADDRESS][DOMAIN_NAME] Customer Shi…" at bounding box center [413, 117] width 560 height 803
click at [473, 214] on div "[DATE] (Cut-off: [DATE], 1) Select Delivery Date * USPS (USPS Ground Advantage)…" at bounding box center [413, 223] width 540 height 31
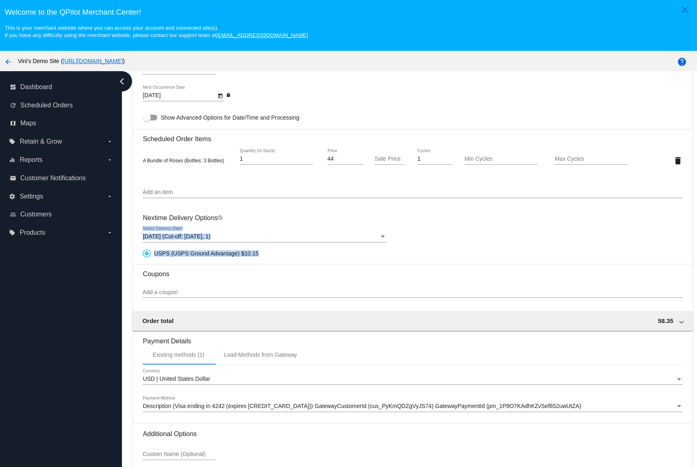
drag, startPoint x: 257, startPoint y: 252, endPoint x: 92, endPoint y: 264, distance: 165.6
click at [126, 247] on div "Dashboard Scheduled Orders arrow_back Scheduled Order #1009752 Active more_vert…" at bounding box center [409, 284] width 575 height 426
click at [81, 295] on div "dashboard Dashboard update Scheduled Orders map Maps local_offer Retain & Grow …" at bounding box center [61, 284] width 122 height 426
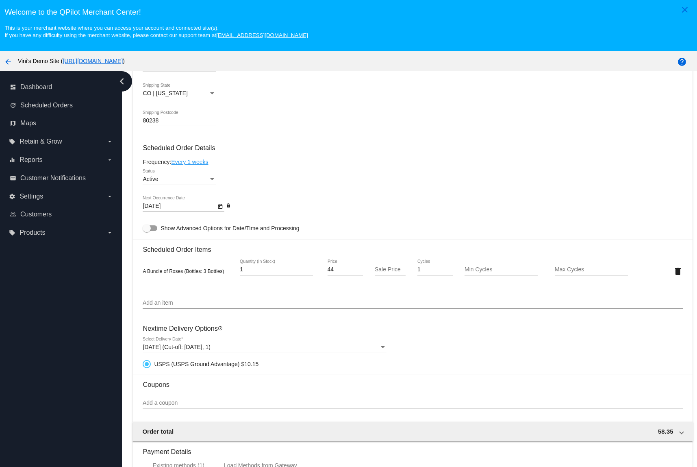
scroll to position [329, 0]
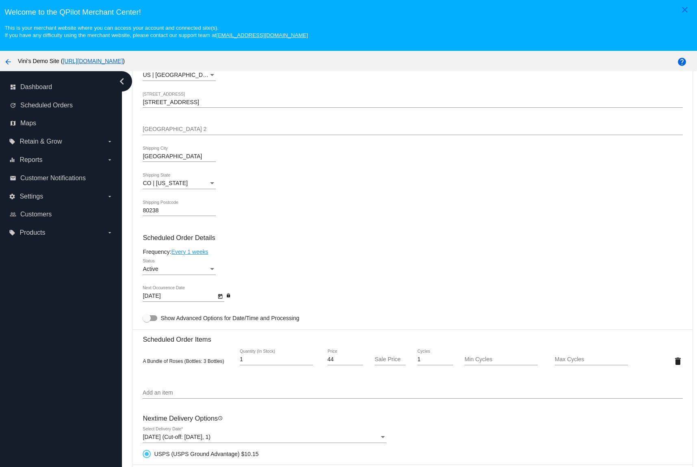
click at [218, 295] on icon "Open calendar" at bounding box center [221, 297] width 6 height 10
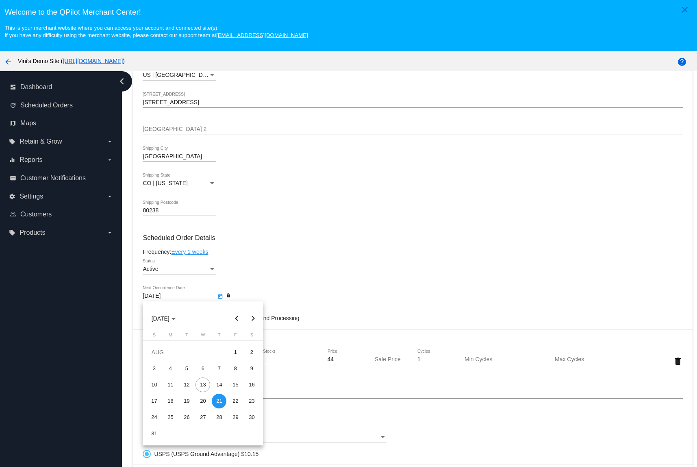
click at [418, 282] on div at bounding box center [348, 233] width 697 height 467
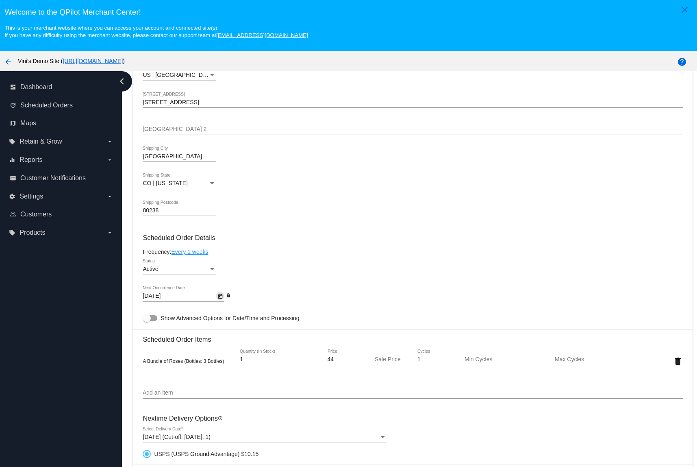
click at [218, 293] on icon "Open calendar" at bounding box center [221, 297] width 6 height 10
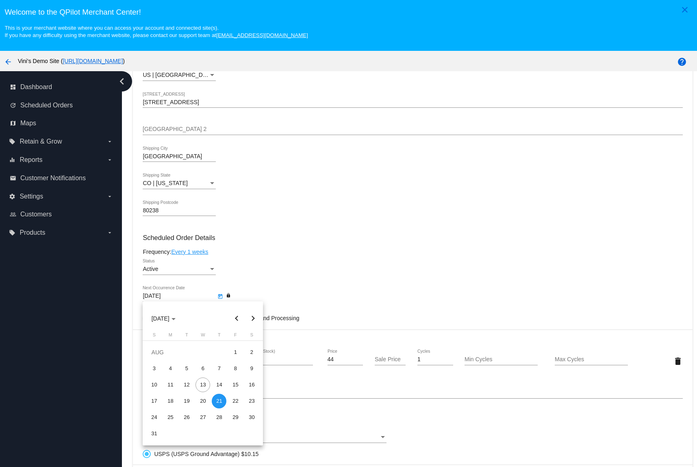
click at [249, 314] on button "Next month" at bounding box center [253, 318] width 16 height 16
click at [190, 436] on div "30" at bounding box center [186, 433] width 15 height 15
type input "[DATE]"
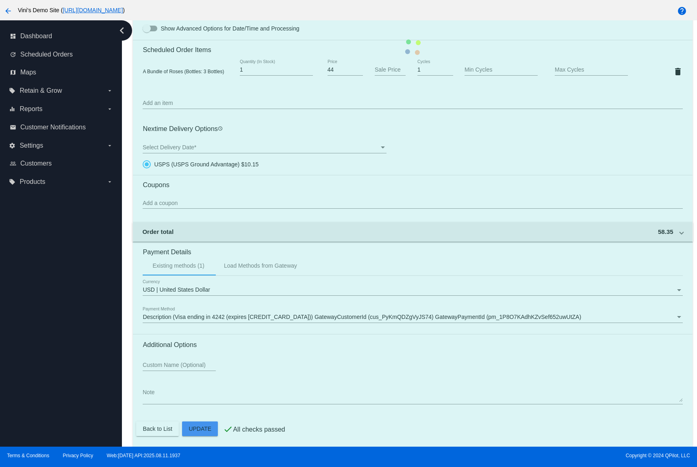
scroll to position [346, 0]
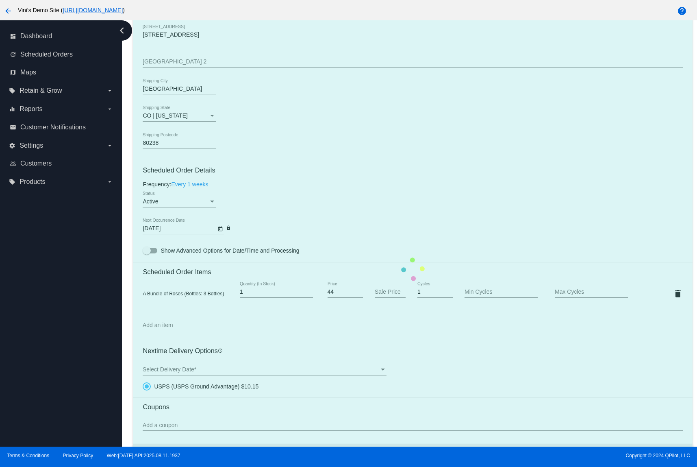
click at [539, 341] on mat-card "Customer 7000231: Test 1 [PERSON_NAME][EMAIL_ADDRESS][DOMAIN_NAME] Customer Shi…" at bounding box center [413, 269] width 560 height 803
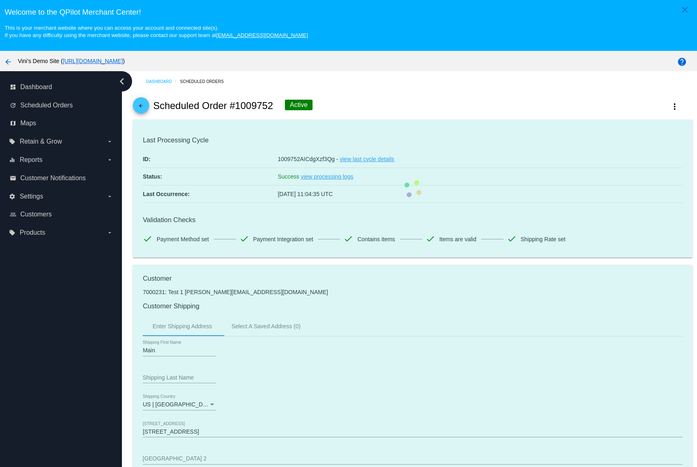
radio input "true"
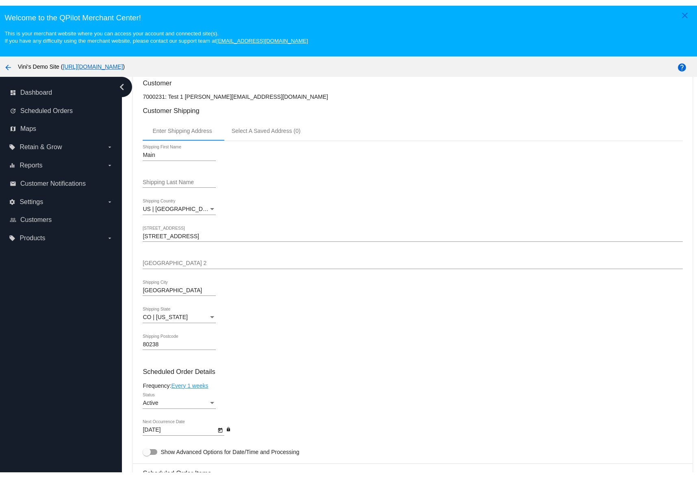
scroll to position [441, 0]
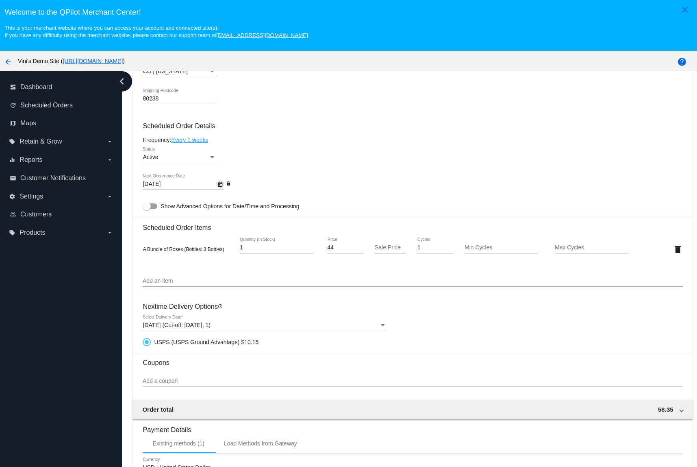
click at [221, 180] on icon "Open calendar" at bounding box center [221, 185] width 6 height 10
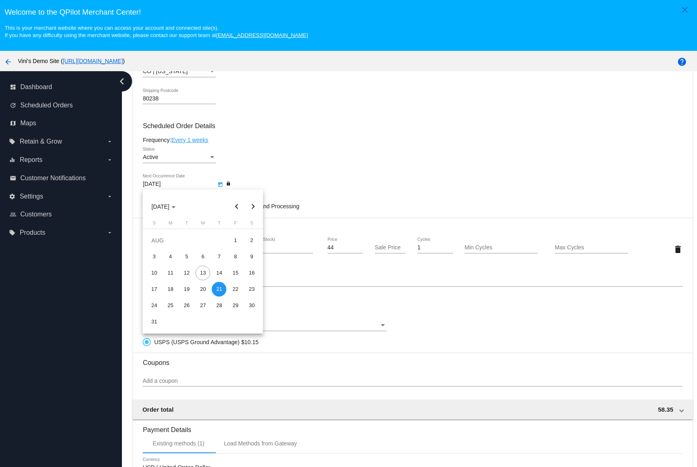
click at [337, 163] on div at bounding box center [348, 233] width 697 height 467
